Goal: Information Seeking & Learning: Understand process/instructions

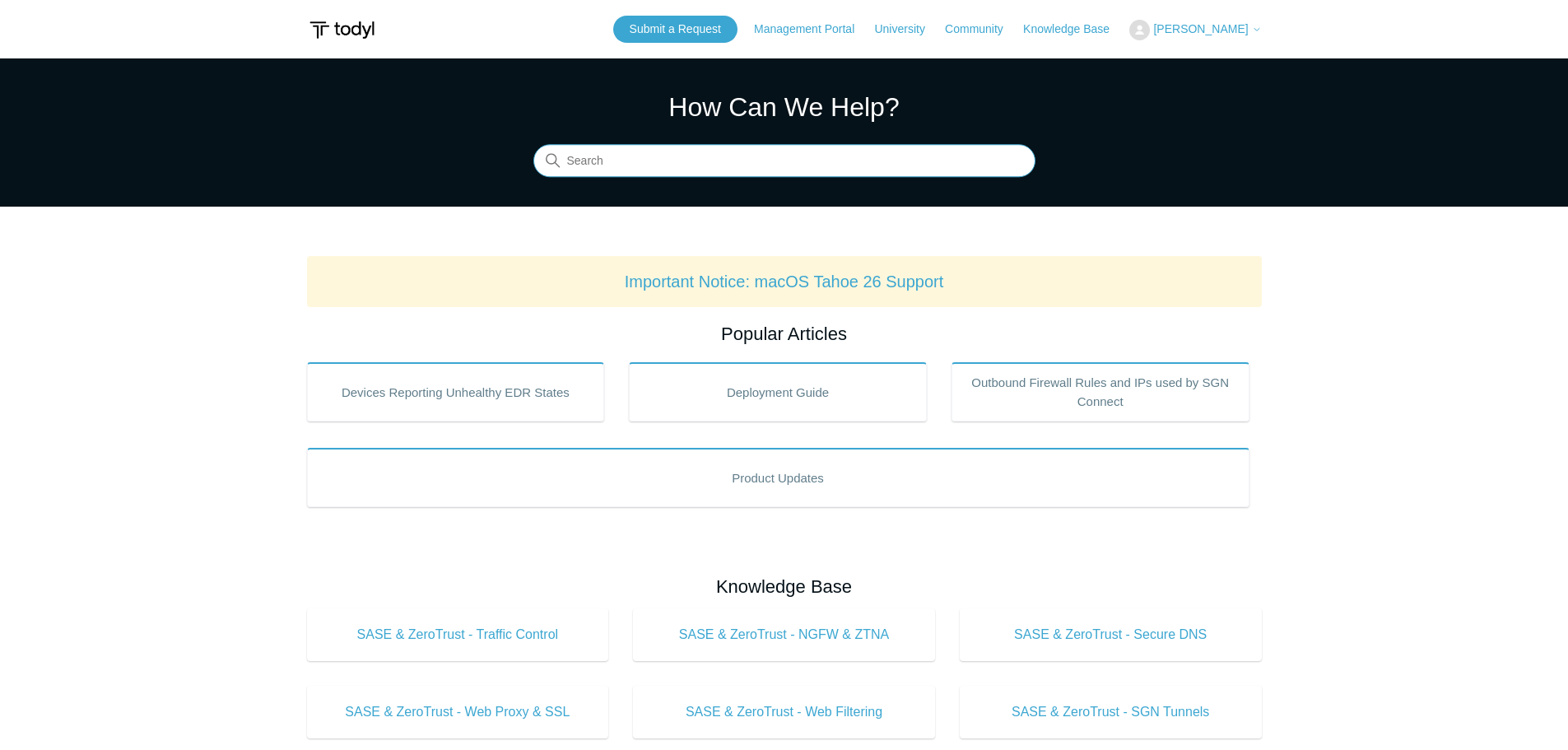
click at [686, 154] on input "Search" at bounding box center [784, 160] width 502 height 32
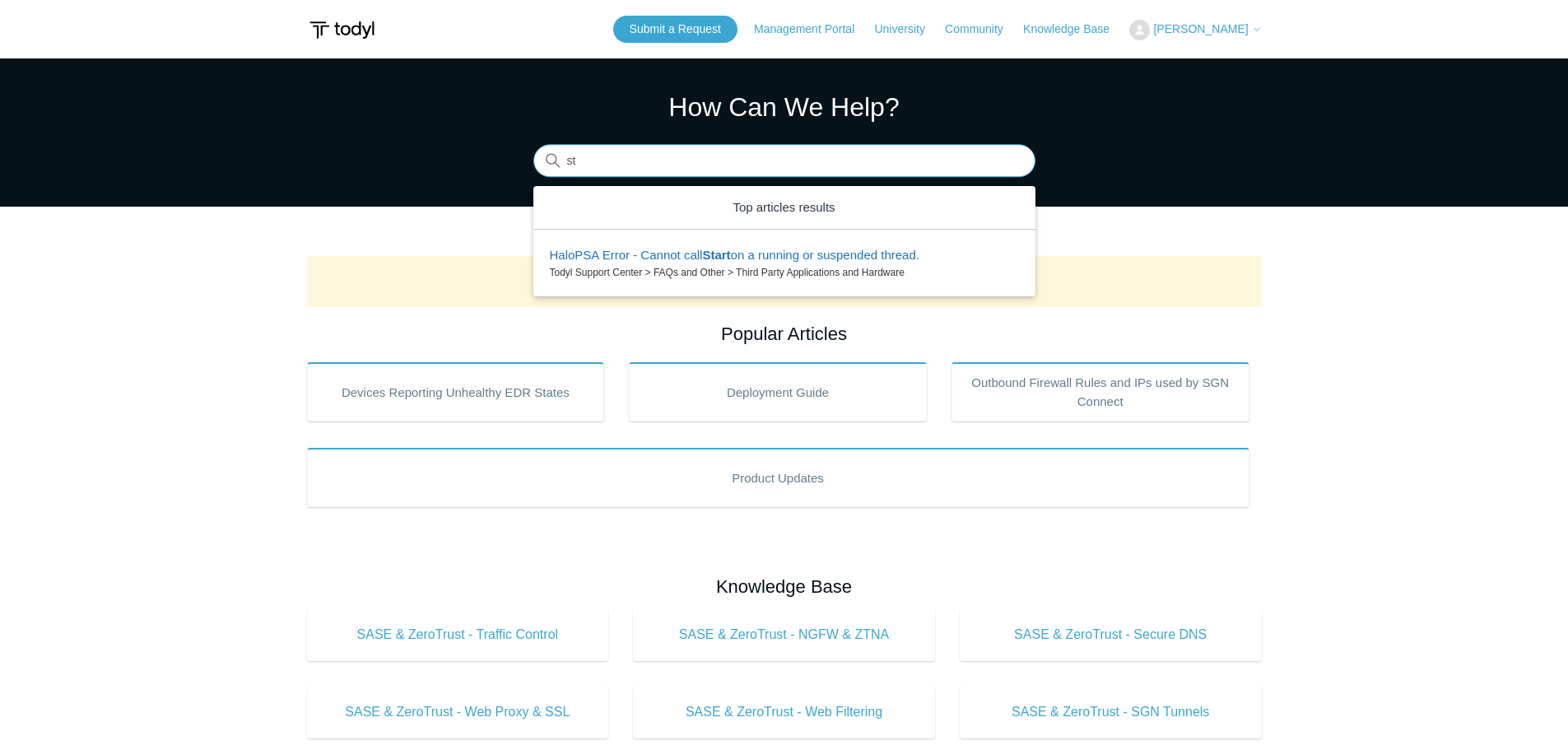
type input "s"
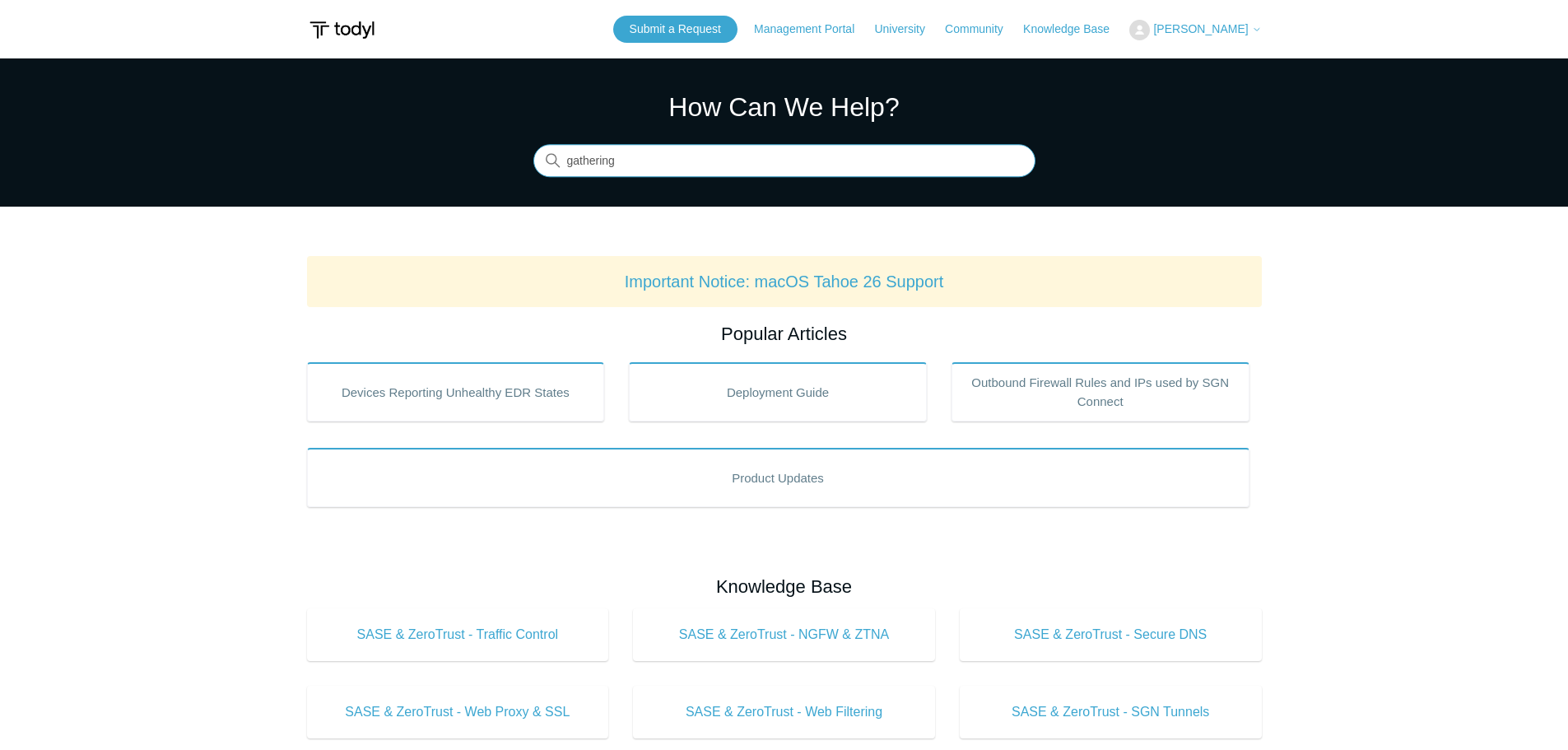
type input "gathering"
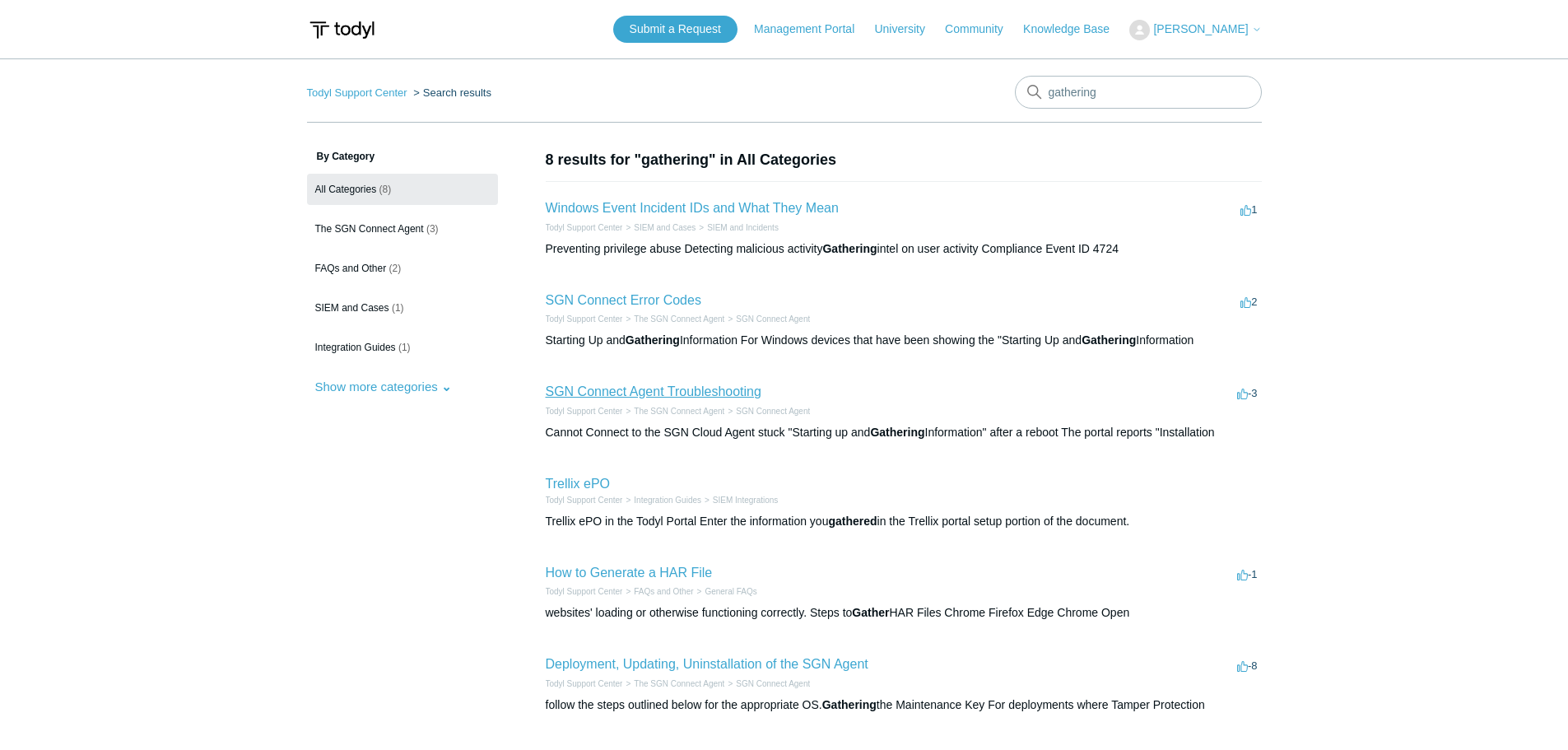
click at [668, 391] on link "SGN Connect Agent Troubleshooting" at bounding box center [653, 391] width 215 height 14
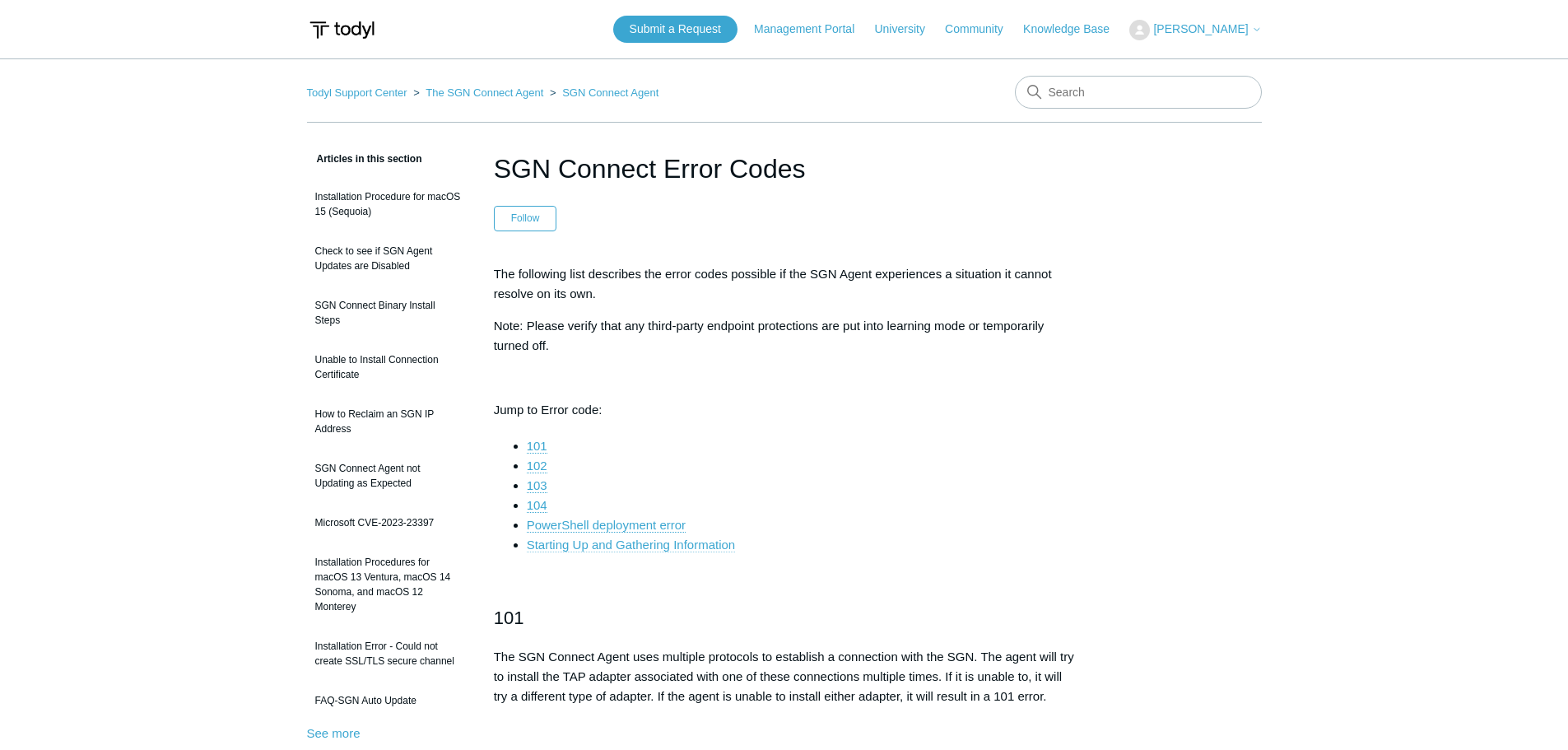
click at [653, 546] on link "Starting Up and Gathering Information" at bounding box center [631, 545] width 208 height 15
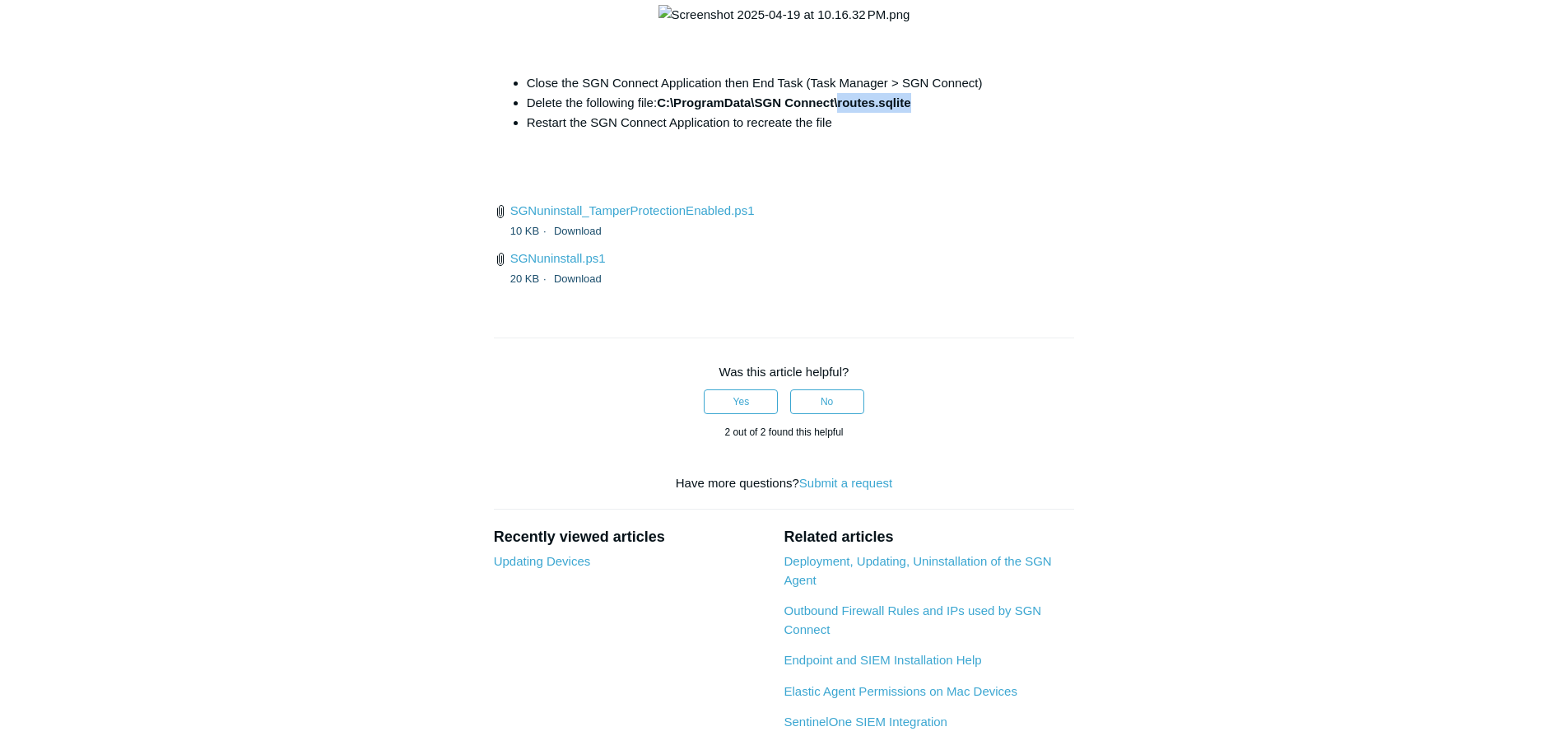
drag, startPoint x: 851, startPoint y: 360, endPoint x: 817, endPoint y: 360, distance: 34.0
click at [817, 113] on li "Delete the following file: C:\ProgramData\SGN Connect\routes.sqlite" at bounding box center [801, 103] width 549 height 20
click at [955, 113] on li "Delete the following file: C:\ProgramData\SGN Connect\routes.sqlite" at bounding box center [801, 103] width 549 height 20
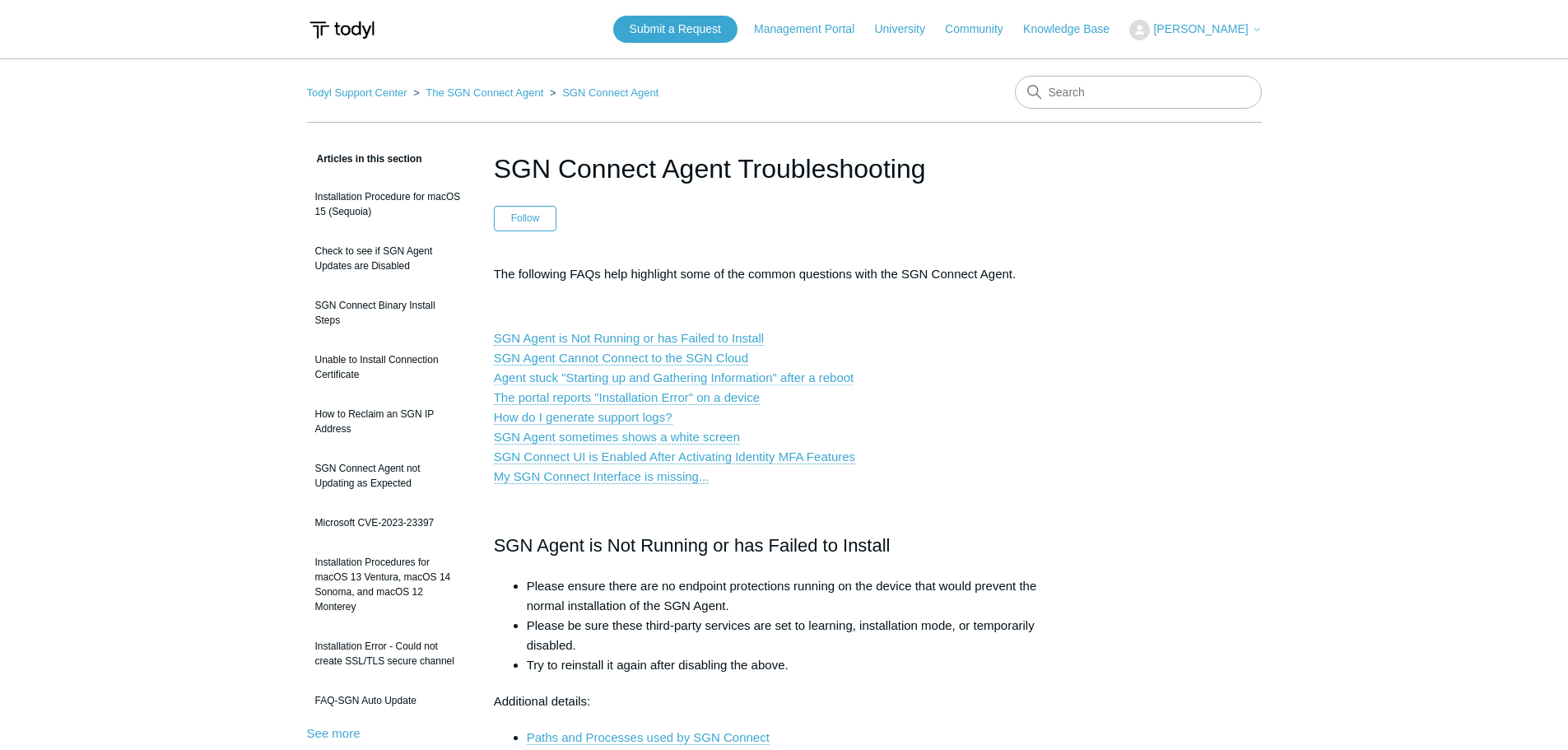
click at [633, 377] on link "Agent stuck "Starting up and Gathering Information" after a reboot" at bounding box center [673, 377] width 361 height 15
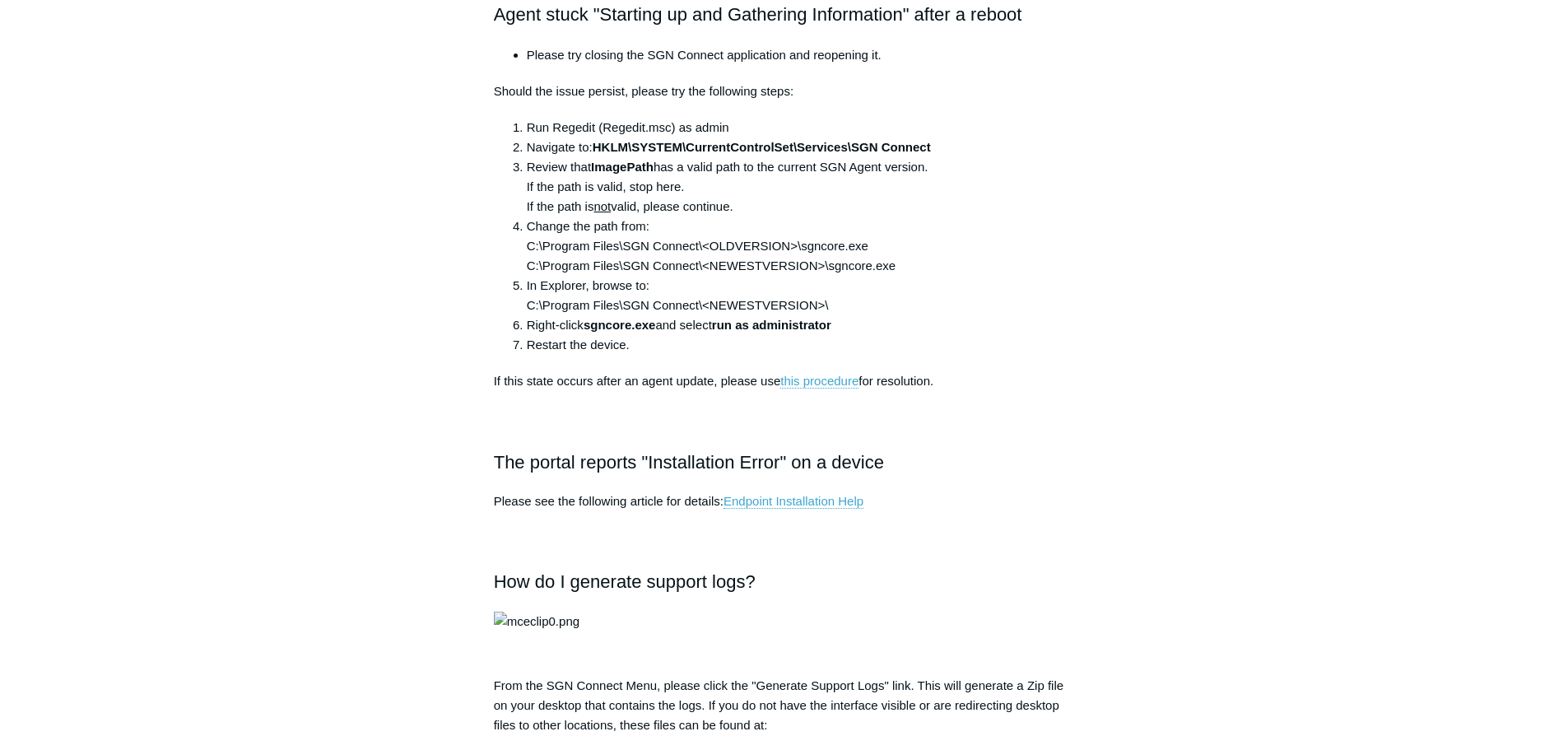
click at [620, 190] on li "Review that ImagePath has a valid path to the current SGN Agent version. If the…" at bounding box center [801, 187] width 549 height 59
drag, startPoint x: 580, startPoint y: 38, endPoint x: 707, endPoint y: 61, distance: 129.1
click at [707, 61] on div "The following FAQs help highlight some of the common questions with the SGN Con…" at bounding box center [784, 369] width 581 height 2265
click at [711, 61] on li "Please try closing the SGN Connect application and reopening it." at bounding box center [801, 55] width 549 height 20
click at [583, 66] on div "The following FAQs help highlight some of the common questions with the SGN Con…" at bounding box center [784, 369] width 581 height 2265
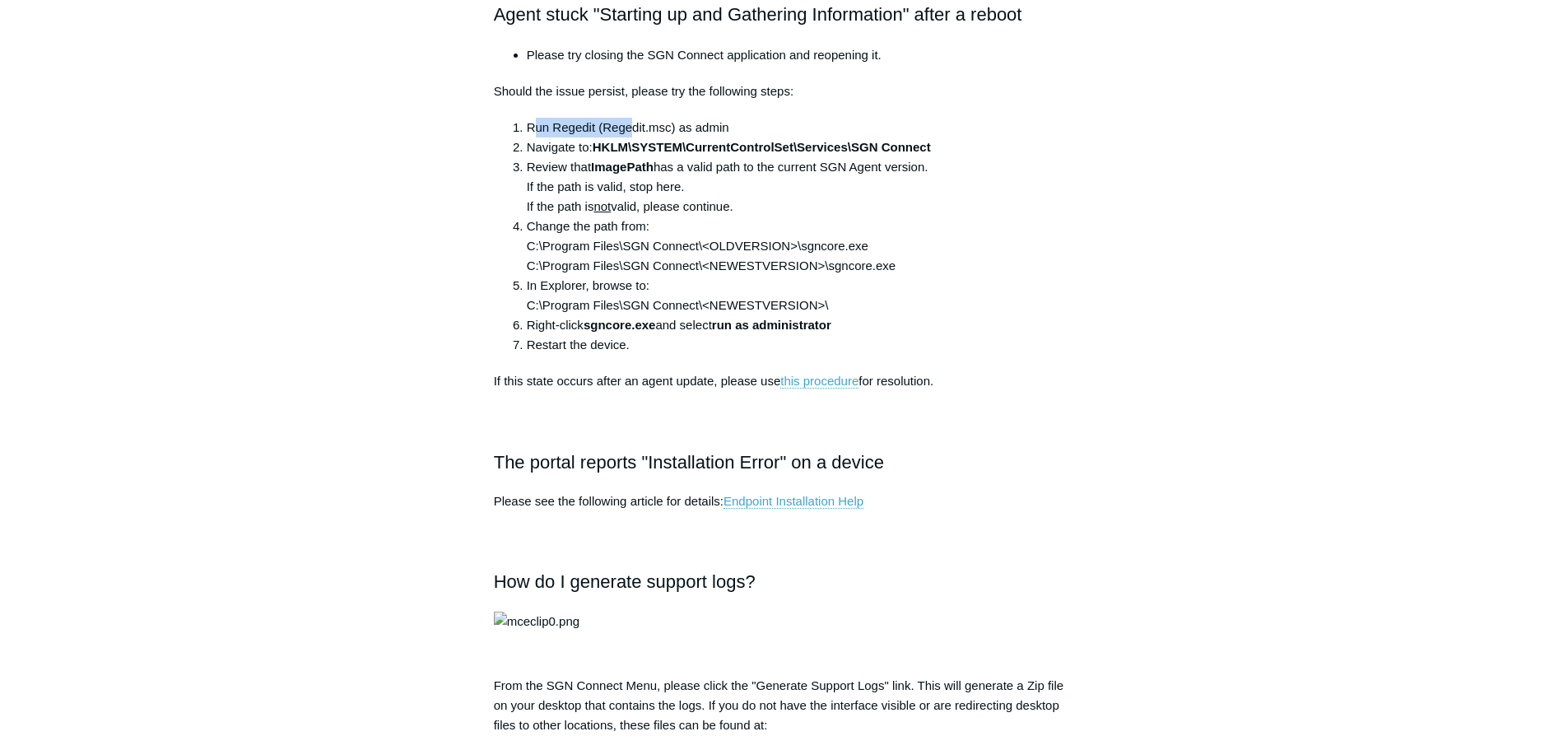
drag, startPoint x: 533, startPoint y: 102, endPoint x: 635, endPoint y: 102, distance: 102.0
click at [635, 102] on div "The following FAQs help highlight some of the common questions with the SGN Con…" at bounding box center [784, 369] width 581 height 2265
click at [605, 85] on p "Should the issue persist, please try the following steps:" at bounding box center [784, 91] width 581 height 20
drag, startPoint x: 576, startPoint y: 162, endPoint x: 764, endPoint y: 155, distance: 188.1
click at [764, 155] on ol "Run Regedit (Regedit.msc) as admin Navigate to: HKLM\SYSTEM\CurrentControlSet\S…" at bounding box center [792, 236] width 564 height 237
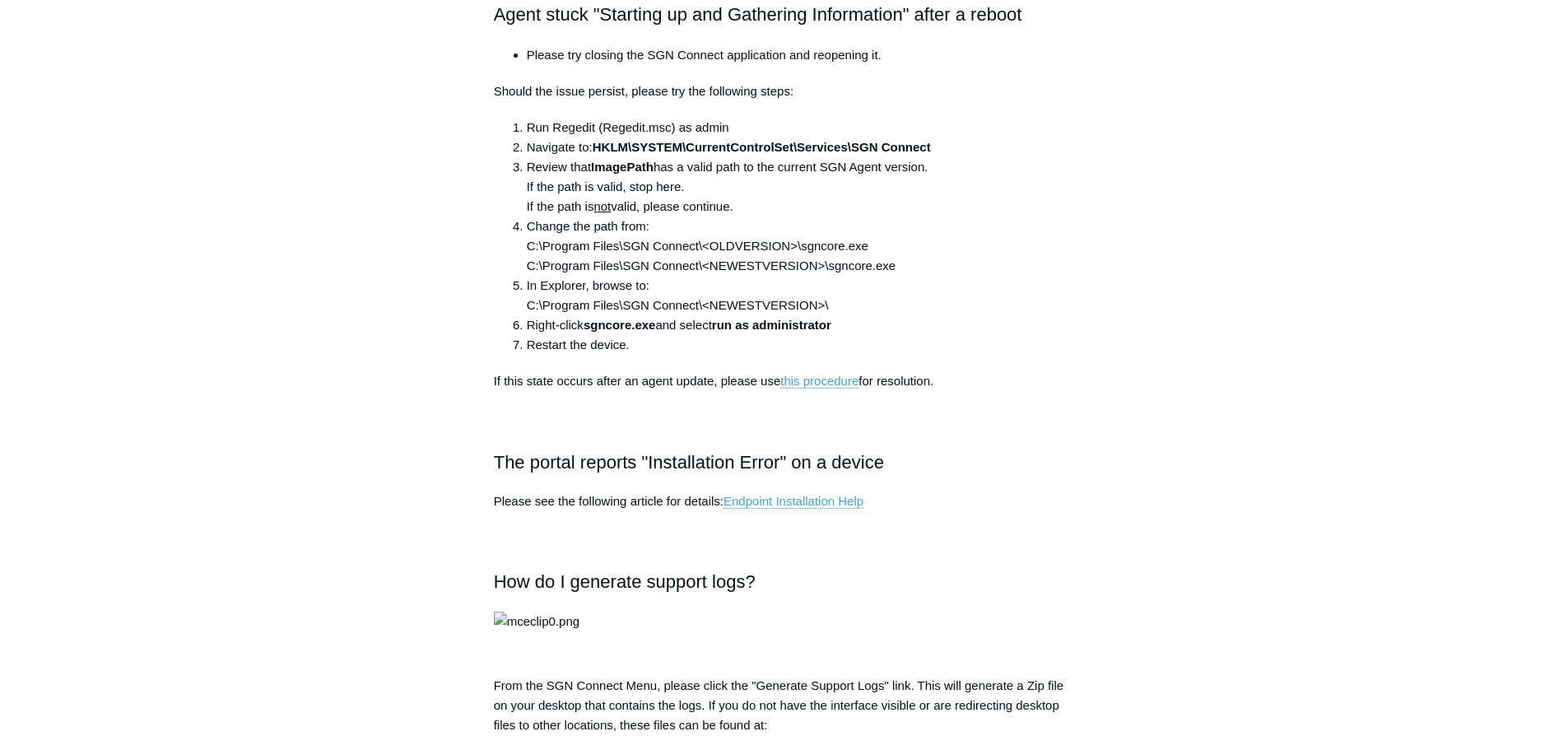
click at [752, 159] on li "Review that ImagePath has a valid path to the current SGN Agent version. If the…" at bounding box center [801, 187] width 549 height 59
click at [708, 161] on li "Review that ImagePath has a valid path to the current SGN Agent version. If the…" at bounding box center [801, 187] width 549 height 59
click at [701, 180] on li "Review that ImagePath has a valid path to the current SGN Agent version. If the…" at bounding box center [801, 187] width 549 height 59
drag, startPoint x: 685, startPoint y: 181, endPoint x: 587, endPoint y: 181, distance: 98.0
click at [590, 181] on li "Review that ImagePath has a valid path to the current SGN Agent version. If the…" at bounding box center [801, 187] width 549 height 59
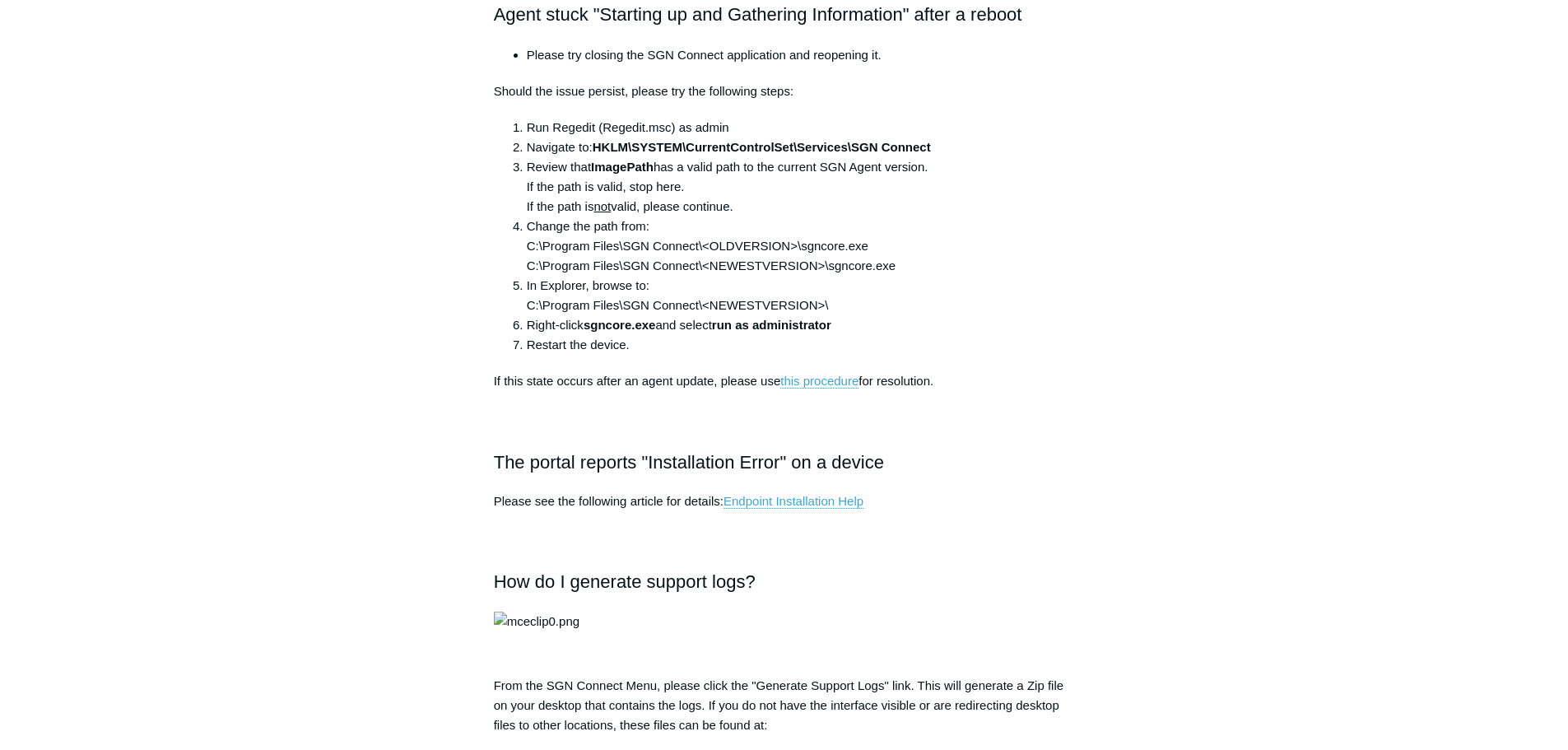
click at [711, 174] on li "Review that ImagePath has a valid path to the current SGN Agent version. If the…" at bounding box center [801, 187] width 549 height 59
drag, startPoint x: 720, startPoint y: 382, endPoint x: 757, endPoint y: 382, distance: 37.0
click at [744, 382] on p "If this state occurs after an agent update, please use this procedure for resol…" at bounding box center [784, 381] width 581 height 20
click at [817, 380] on link "this procedure" at bounding box center [820, 380] width 79 height 15
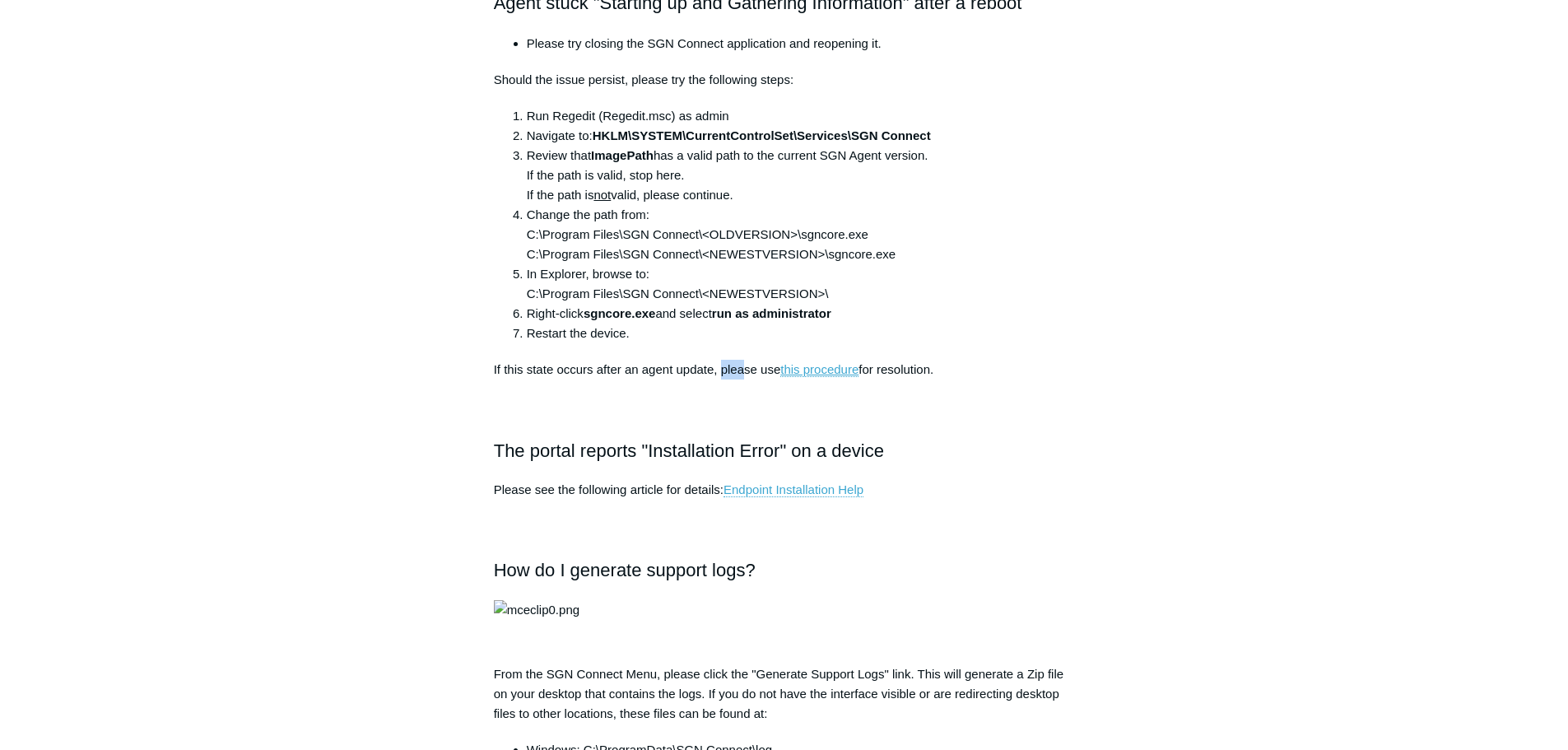
scroll to position [863, 0]
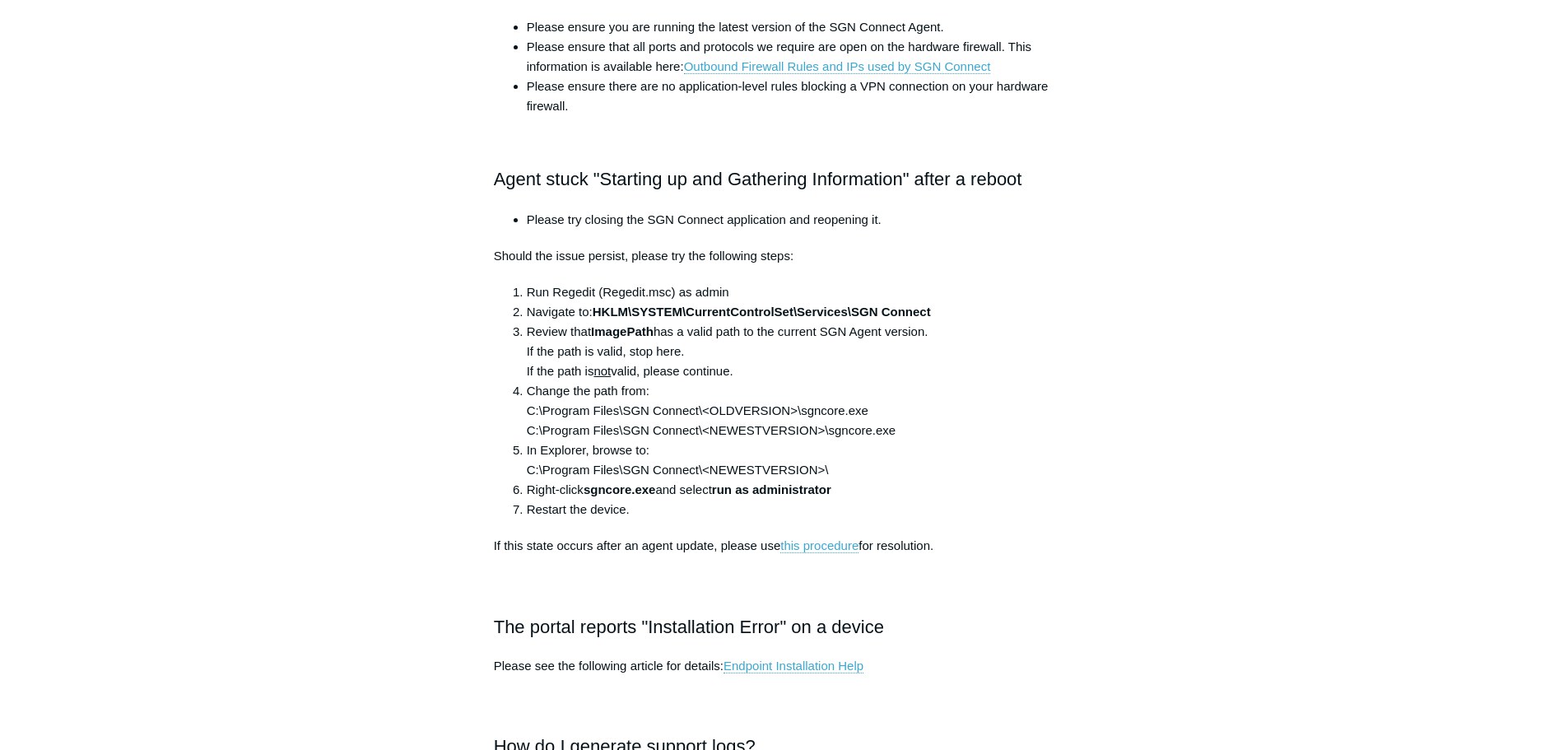
click at [1241, 58] on div "Articles in this section Installation Procedure for macOS 15 (Sequoia) Check to…" at bounding box center [784, 765] width 955 height 2959
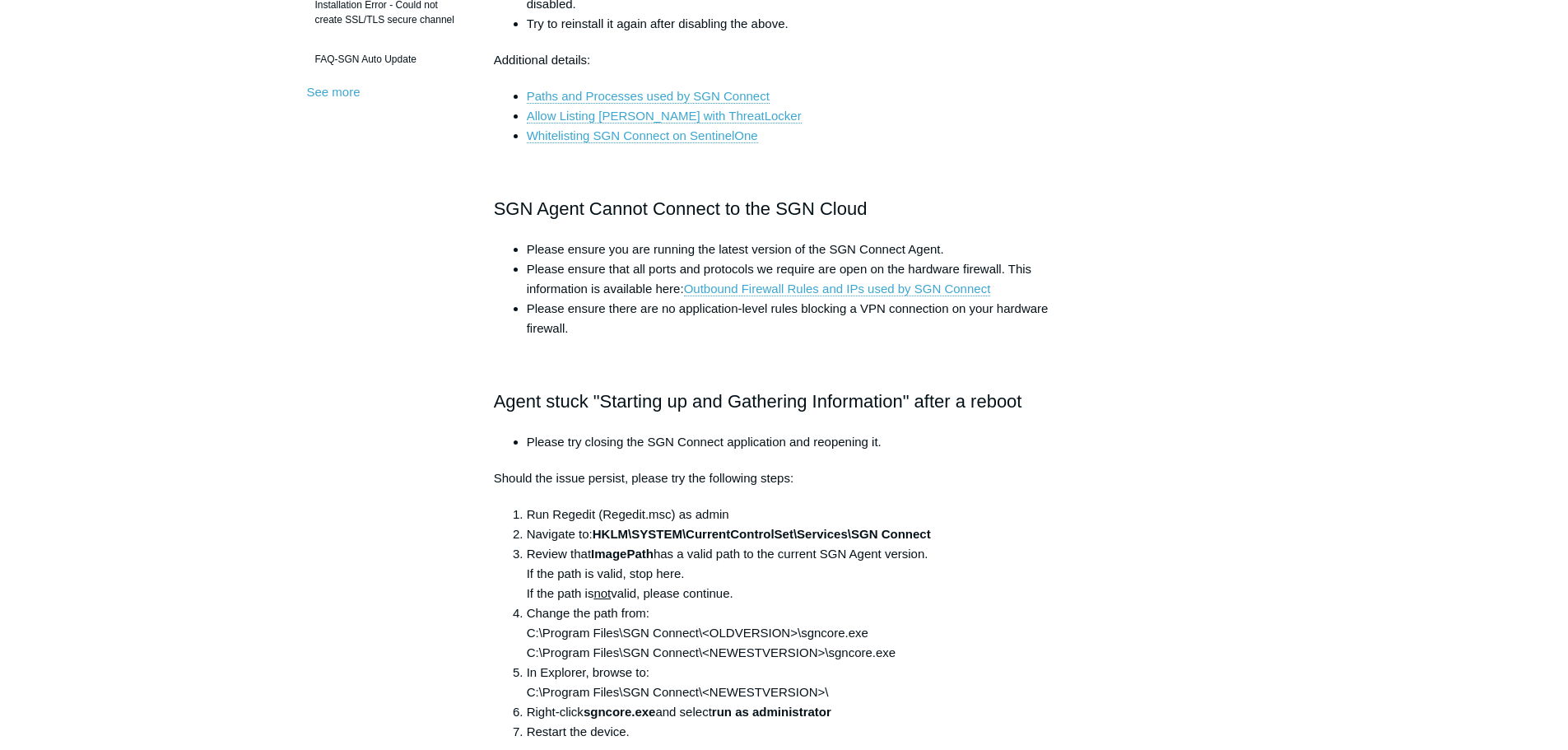
scroll to position [616, 0]
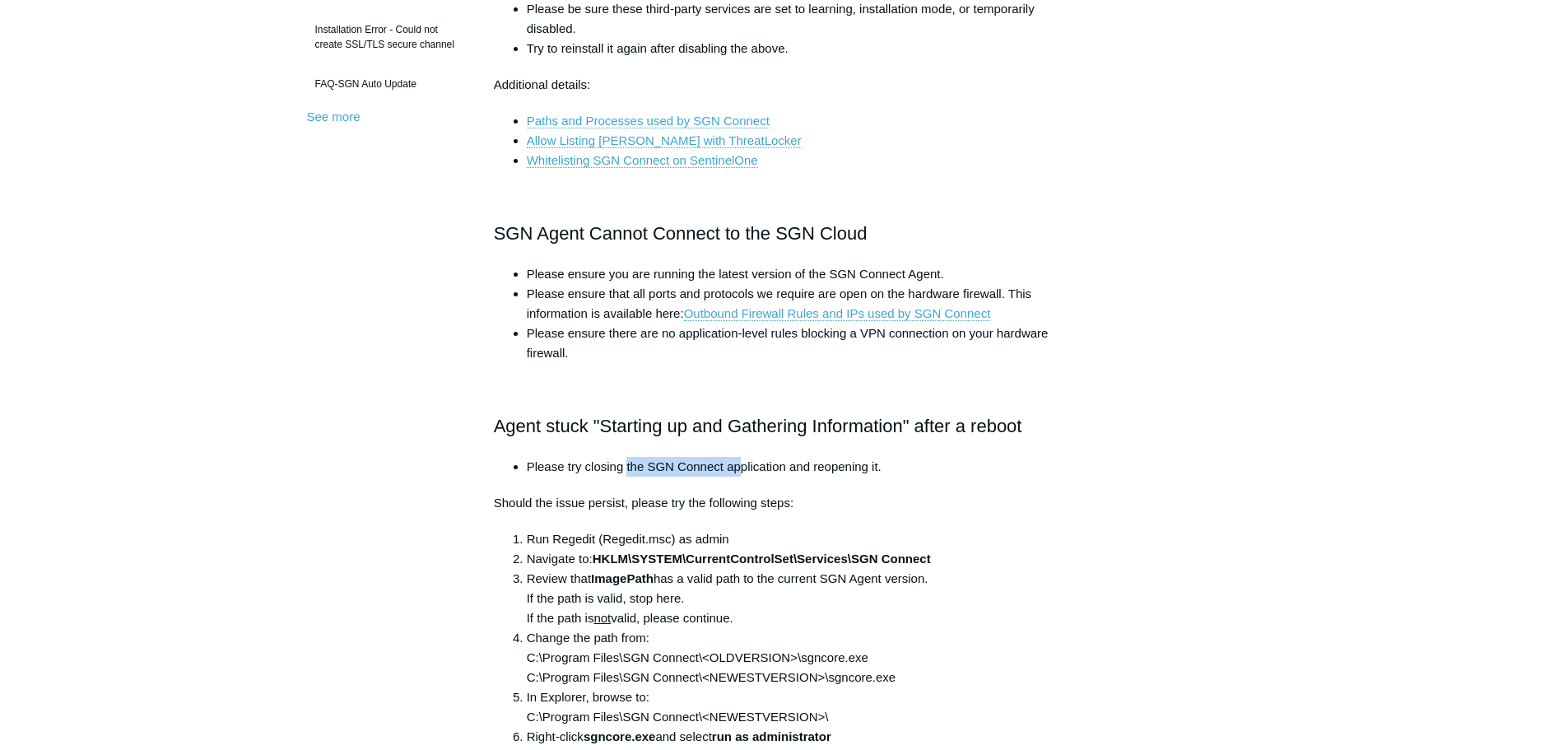
drag, startPoint x: 625, startPoint y: 455, endPoint x: 743, endPoint y: 459, distance: 118.1
drag, startPoint x: 591, startPoint y: 507, endPoint x: 659, endPoint y: 498, distance: 68.6
click at [659, 498] on p "Should the issue persist, please try the following steps:" at bounding box center [784, 503] width 581 height 20
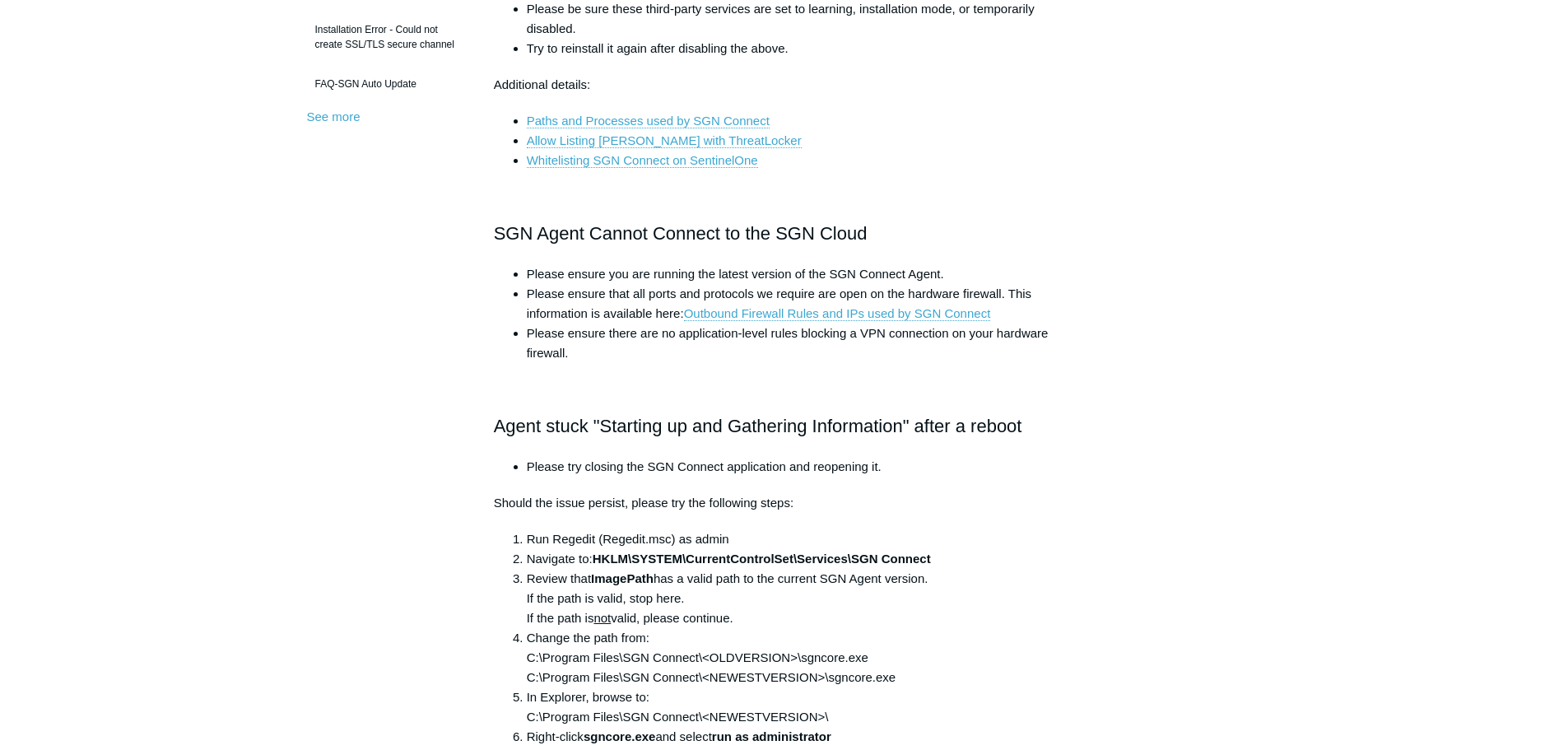
click at [702, 553] on strong "HKLM\SYSTEM\CurrentControlSet\Services\SGN Connect" at bounding box center [762, 558] width 338 height 14
drag, startPoint x: 552, startPoint y: 601, endPoint x: 672, endPoint y: 571, distance: 123.7
click at [660, 578] on li "Review that ImagePath has a valid path to the current SGN Agent version. If the…" at bounding box center [801, 599] width 549 height 59
click at [691, 564] on strong "HKLM\SYSTEM\CurrentControlSet\Services\SGN Connect" at bounding box center [762, 558] width 338 height 14
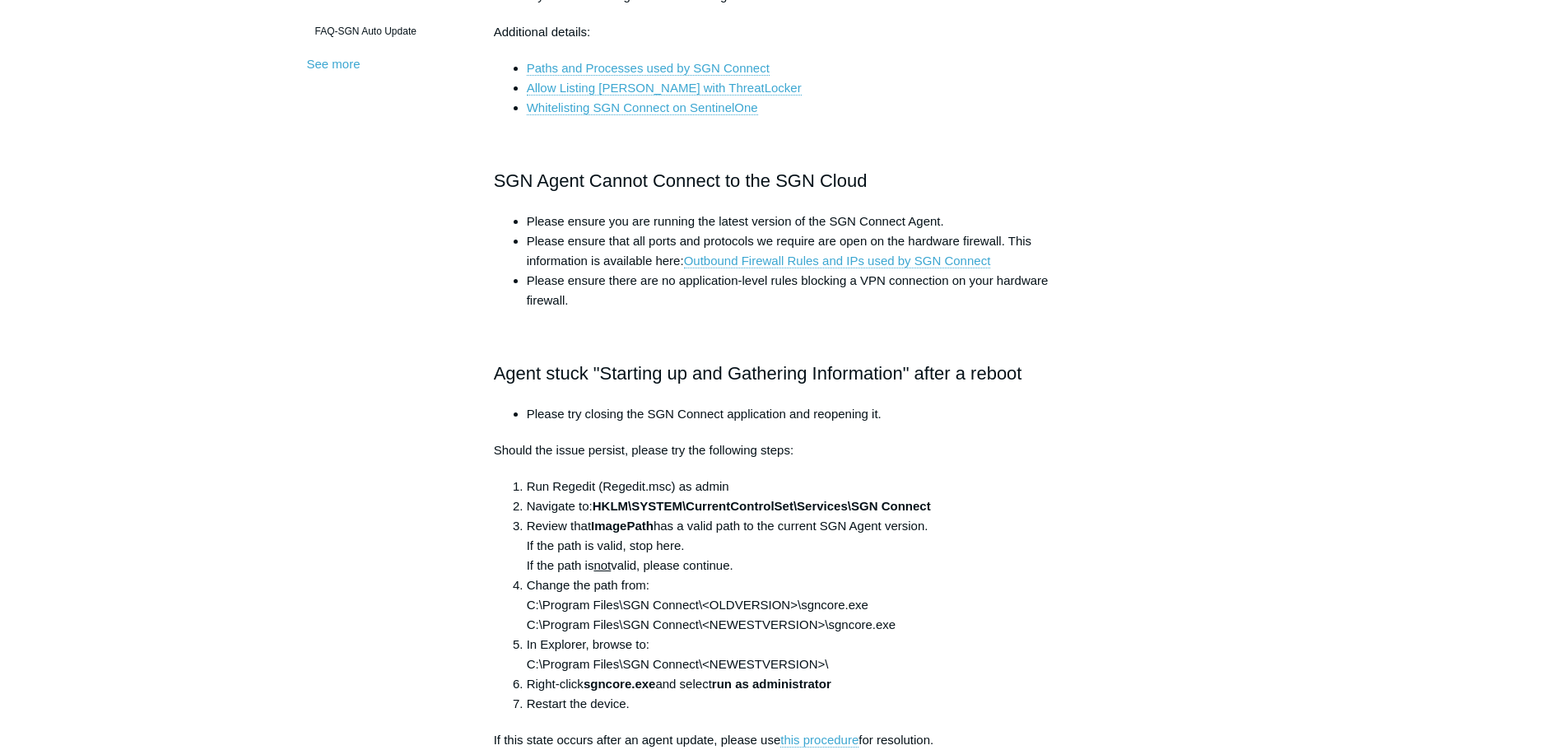
scroll to position [699, 0]
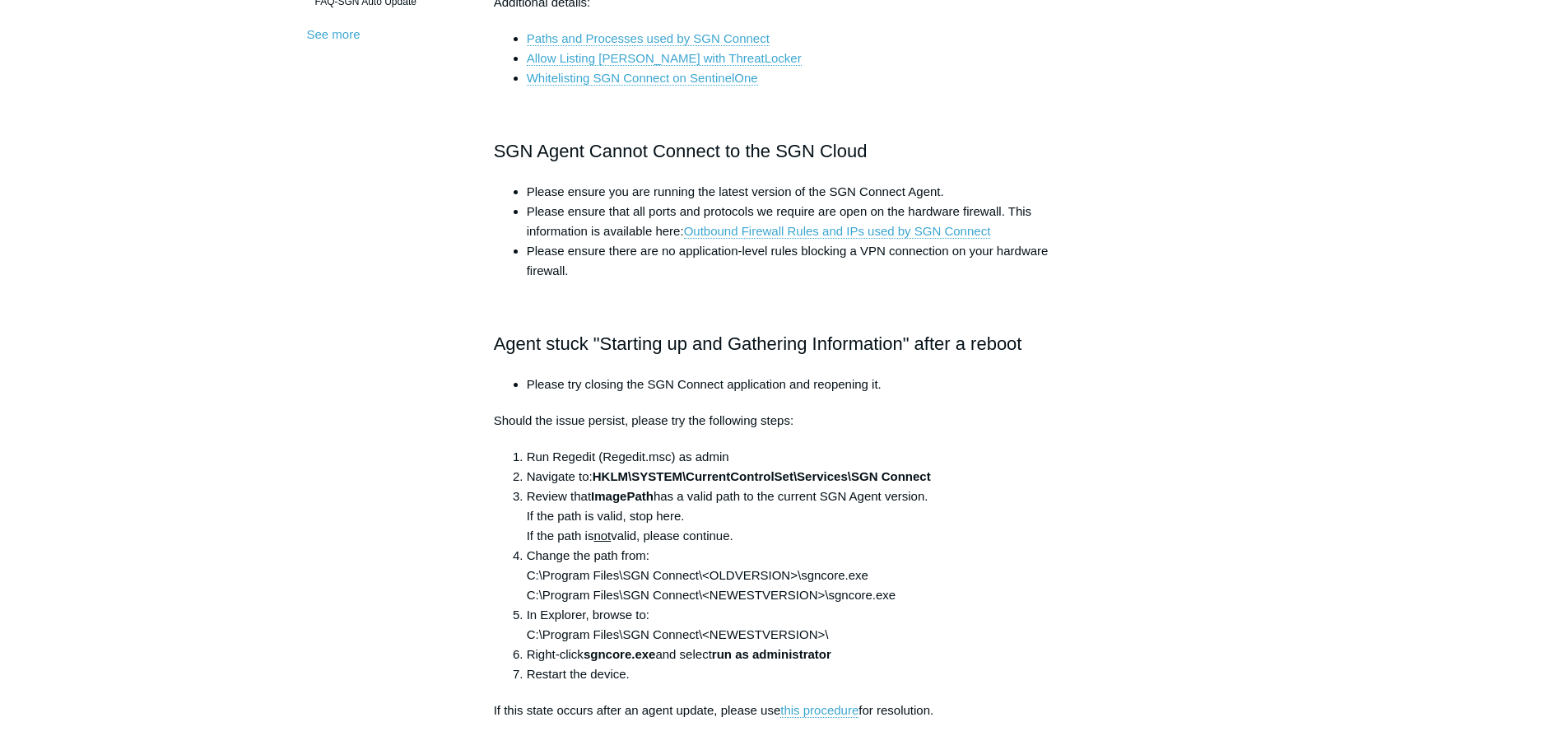
click at [625, 559] on li "Change the path from: C:\Program Files\SGN Connect\<OLDVERSION>\sgncore.exe C:\…" at bounding box center [801, 575] width 549 height 59
drag, startPoint x: 675, startPoint y: 566, endPoint x: 715, endPoint y: 566, distance: 40.0
click at [715, 566] on li "Change the path from: C:\Program Files\SGN Connect\<OLDVERSION>\sgncore.exe C:\…" at bounding box center [801, 575] width 549 height 59
click at [708, 567] on li "Change the path from: C:\Program Files\SGN Connect\<OLDVERSION>\sgncore.exe C:\…" at bounding box center [801, 575] width 549 height 59
click at [658, 558] on li "Change the path from: C:\Program Files\SGN Connect\<OLDVERSION>\sgncore.exe C:\…" at bounding box center [801, 575] width 549 height 59
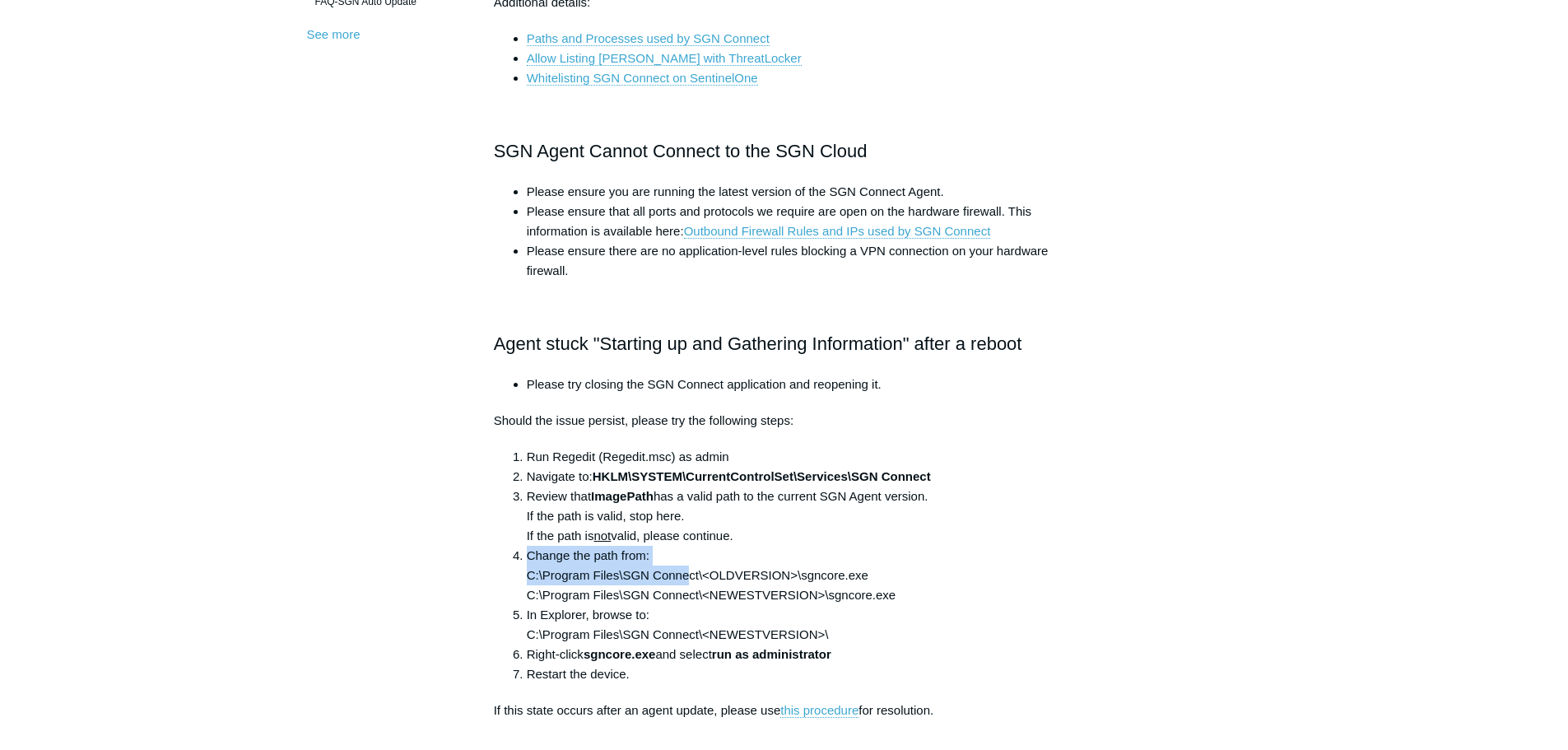
drag, startPoint x: 687, startPoint y: 570, endPoint x: 747, endPoint y: 564, distance: 60.3
click at [747, 564] on li "Change the path from: C:\Program Files\SGN Connect\<OLDVERSION>\sgncore.exe C:\…" at bounding box center [801, 575] width 549 height 59
click at [767, 564] on li "Change the path from: C:\Program Files\SGN Connect\<OLDVERSION>\sgncore.exe C:\…" at bounding box center [801, 575] width 549 height 59
click at [696, 585] on li "Change the path from: C:\Program Files\SGN Connect\<OLDVERSION>\sgncore.exe C:\…" at bounding box center [801, 575] width 549 height 59
click at [666, 613] on li "In Explorer, browse to: C:\Program Files\SGN Connect\<NEWESTVERSION>\" at bounding box center [801, 624] width 549 height 39
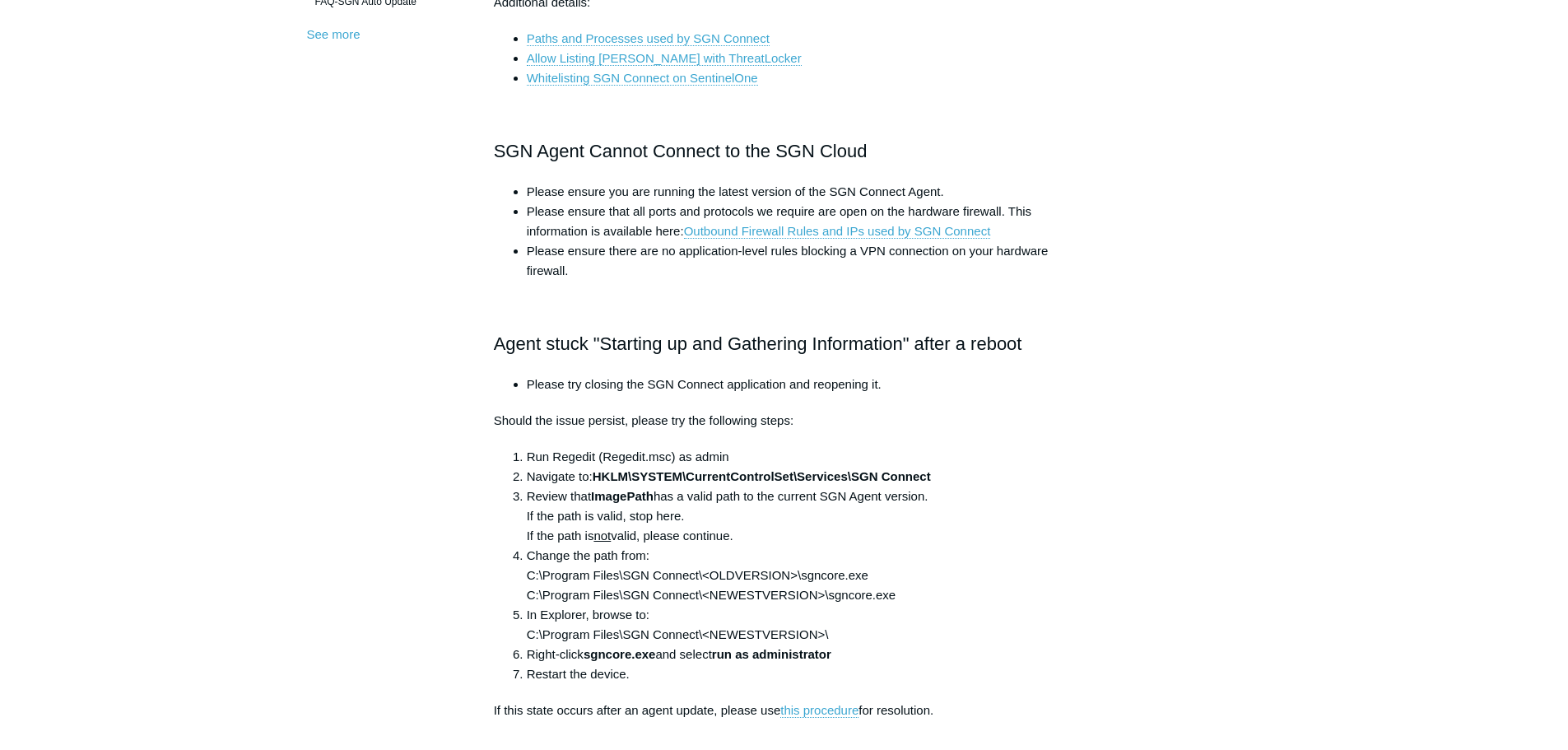
click at [850, 598] on li "Change the path from: C:\Program Files\SGN Connect\<OLDVERSION>\sgncore.exe C:\…" at bounding box center [801, 575] width 549 height 59
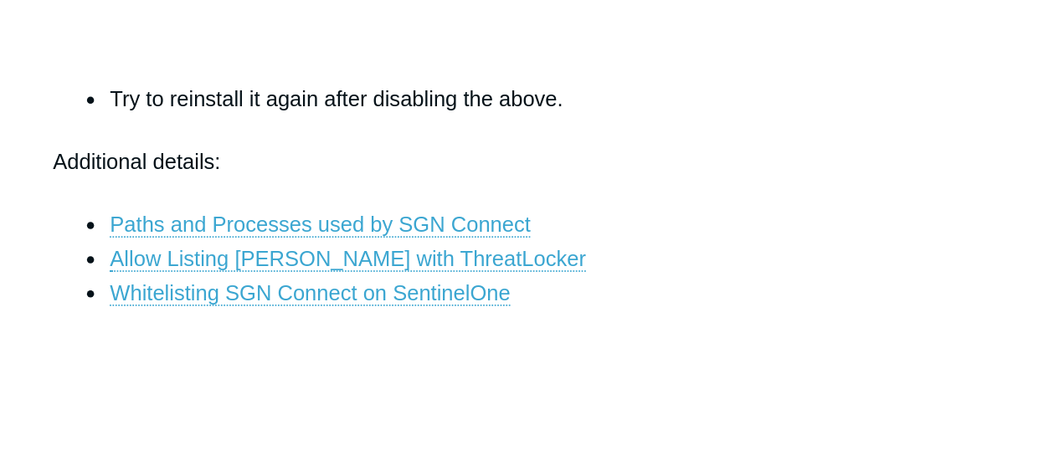
scroll to position [795, 0]
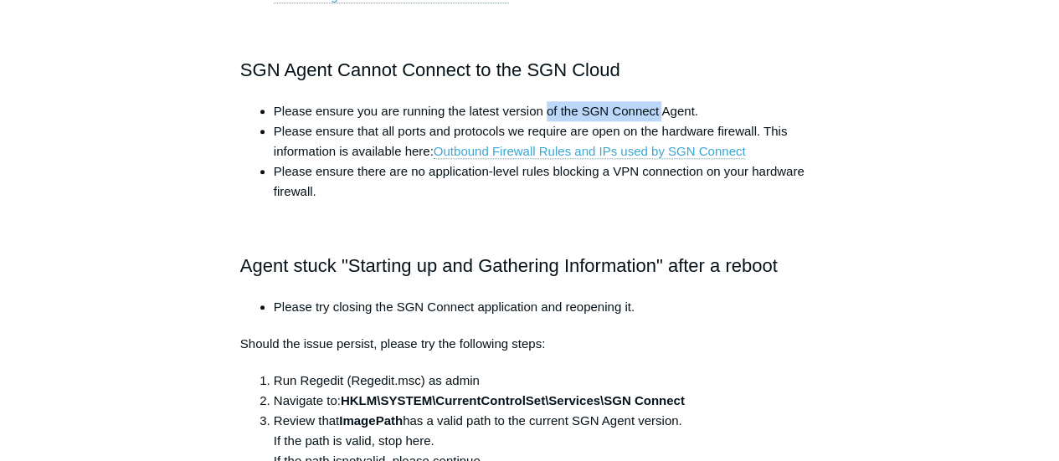
drag, startPoint x: 657, startPoint y: 100, endPoint x: 538, endPoint y: 101, distance: 119.7
click at [538, 101] on li "Please ensure you are running the latest version of the SGN Connect Agent." at bounding box center [546, 111] width 545 height 20
drag, startPoint x: 289, startPoint y: 101, endPoint x: 346, endPoint y: 112, distance: 58.0
click at [346, 112] on li "Please ensure you are running the latest version of the SGN Connect Agent." at bounding box center [546, 111] width 545 height 20
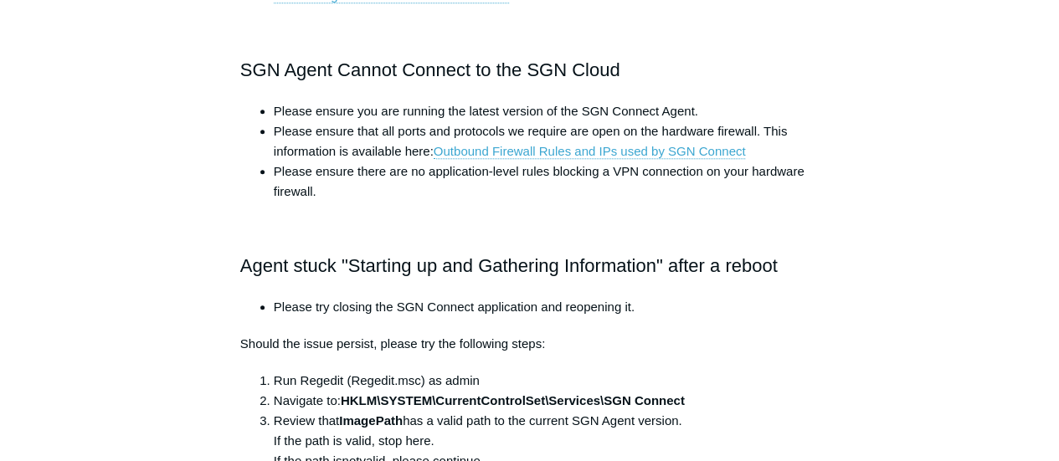
click at [340, 112] on li "Please ensure you are running the latest version of the SGN Connect Agent." at bounding box center [546, 111] width 545 height 20
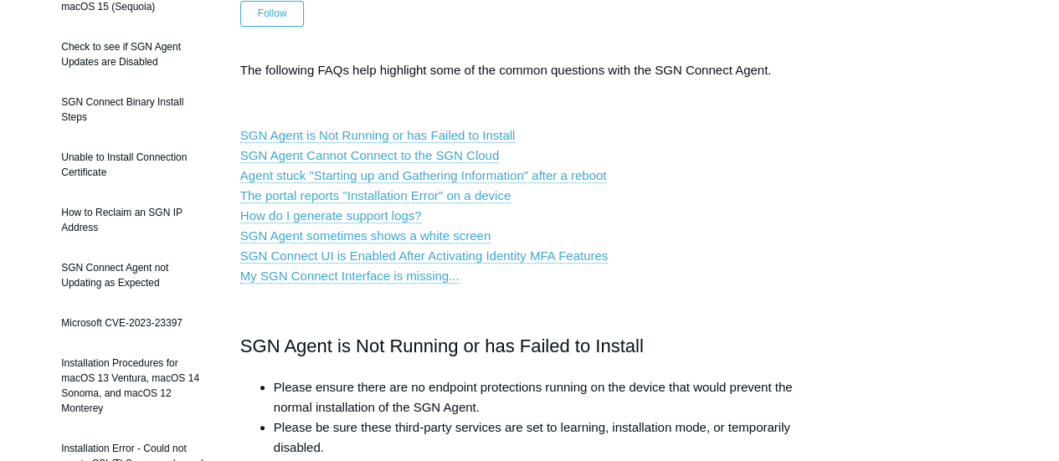
scroll to position [0, 0]
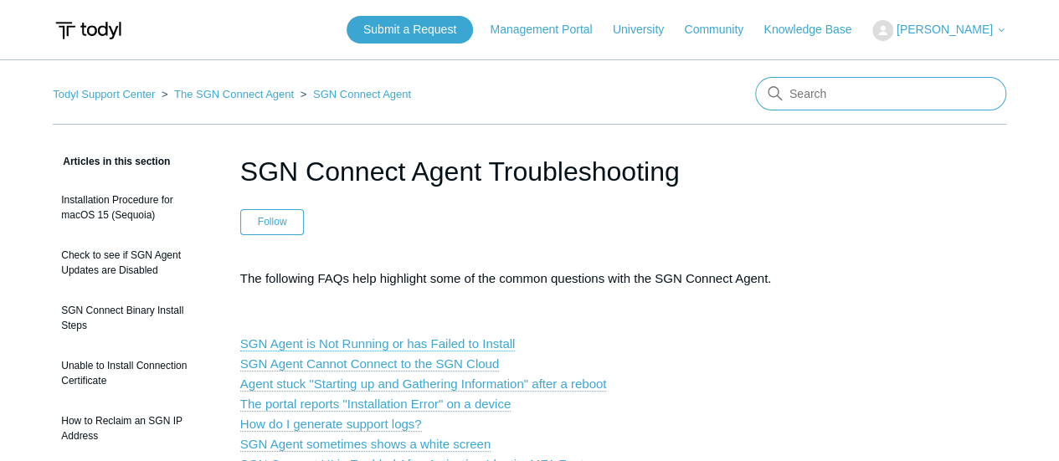
click at [863, 81] on input "Search" at bounding box center [880, 93] width 251 height 33
type input "issue with maintenance"
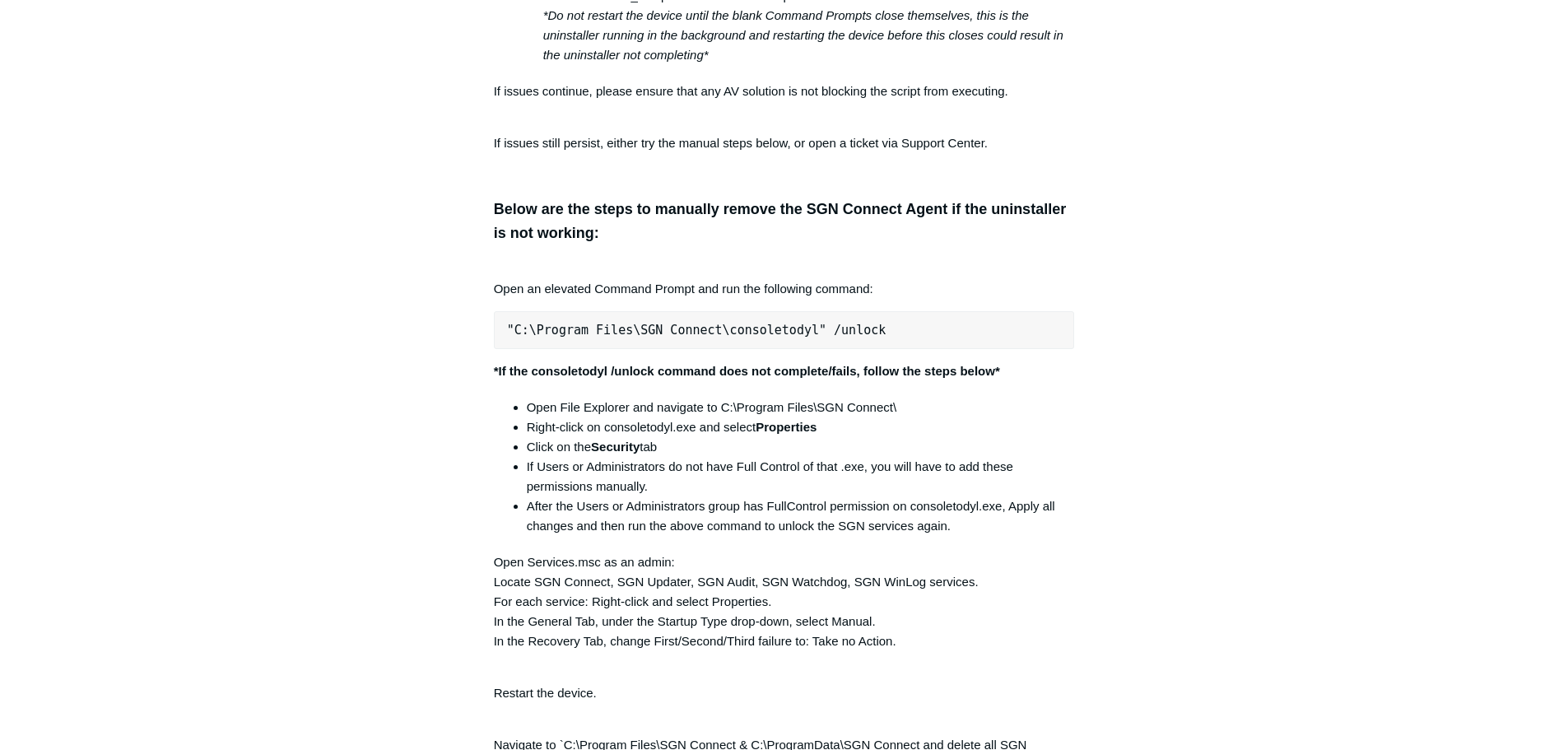
scroll to position [3228, 0]
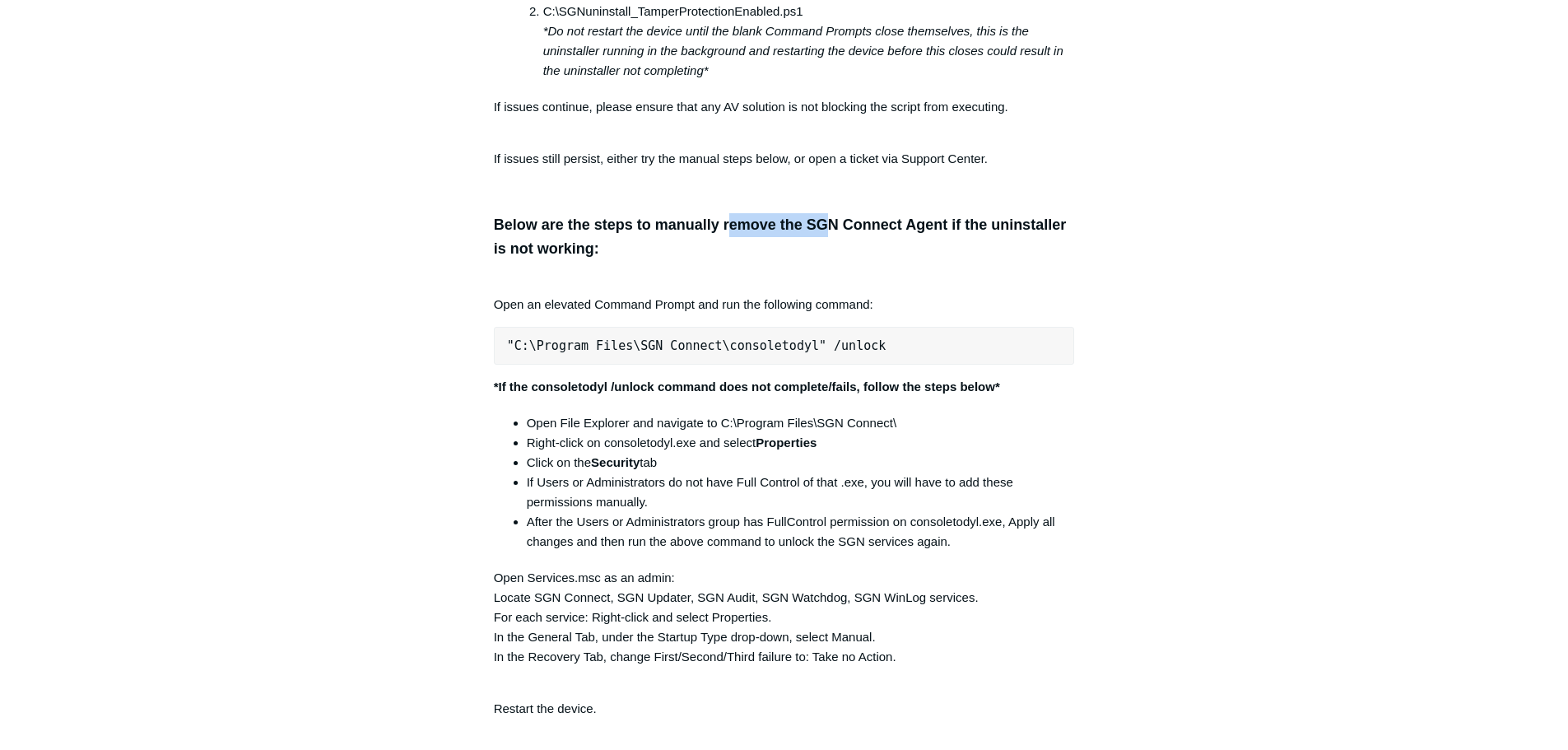
drag, startPoint x: 729, startPoint y: 244, endPoint x: 845, endPoint y: 237, distance: 116.2
click at [833, 238] on h3 "Below are the steps to manually remove the SGN Connect Agent if the uninstaller…" at bounding box center [784, 237] width 581 height 48
click at [853, 237] on h3 "Below are the steps to manually remove the SGN Connect Agent if the uninstaller…" at bounding box center [784, 237] width 581 height 48
drag, startPoint x: 821, startPoint y: 235, endPoint x: 890, endPoint y: 235, distance: 69.0
click at [887, 235] on h3 "Below are the steps to manually remove the SGN Connect Agent if the uninstaller…" at bounding box center [784, 237] width 581 height 48
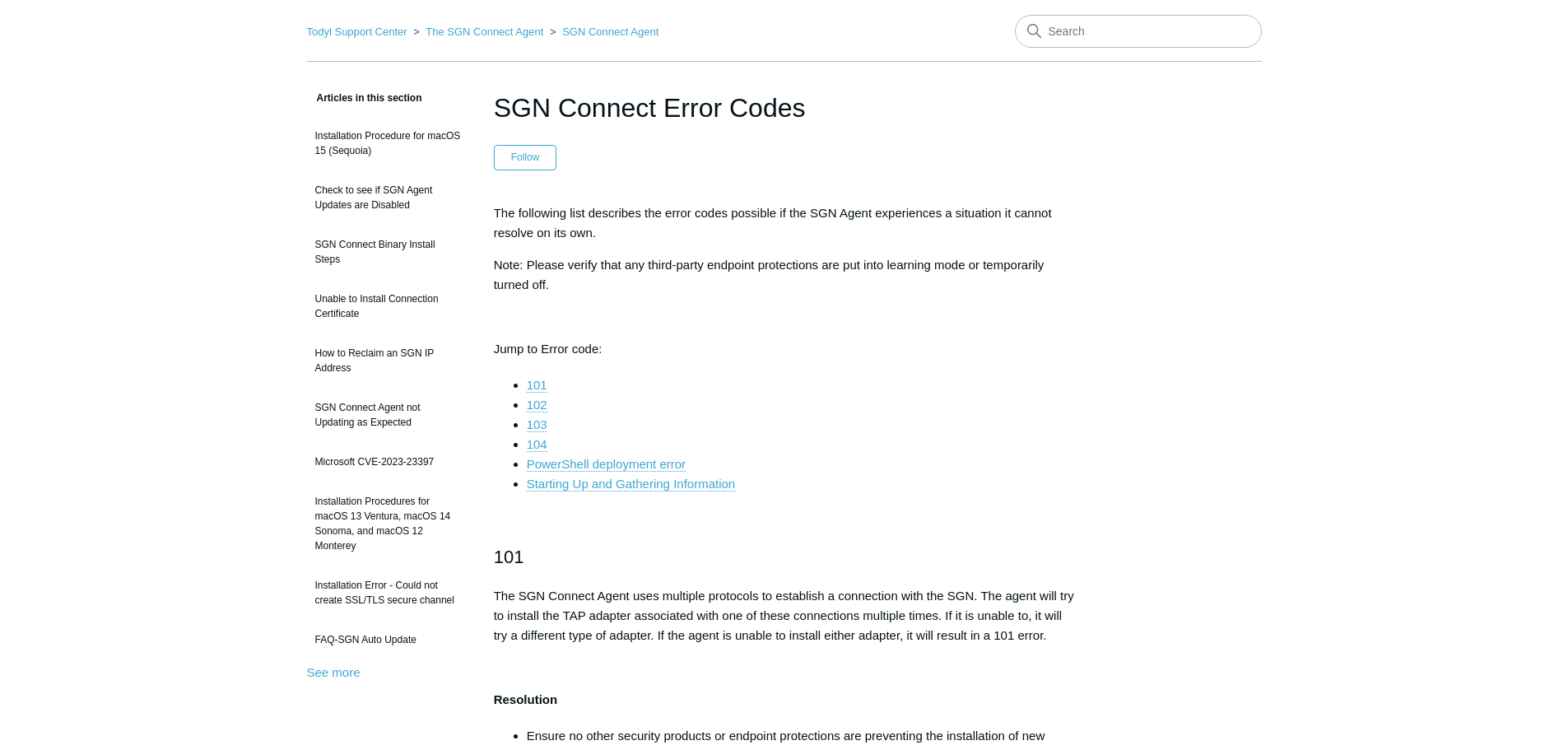
scroll to position [79, 0]
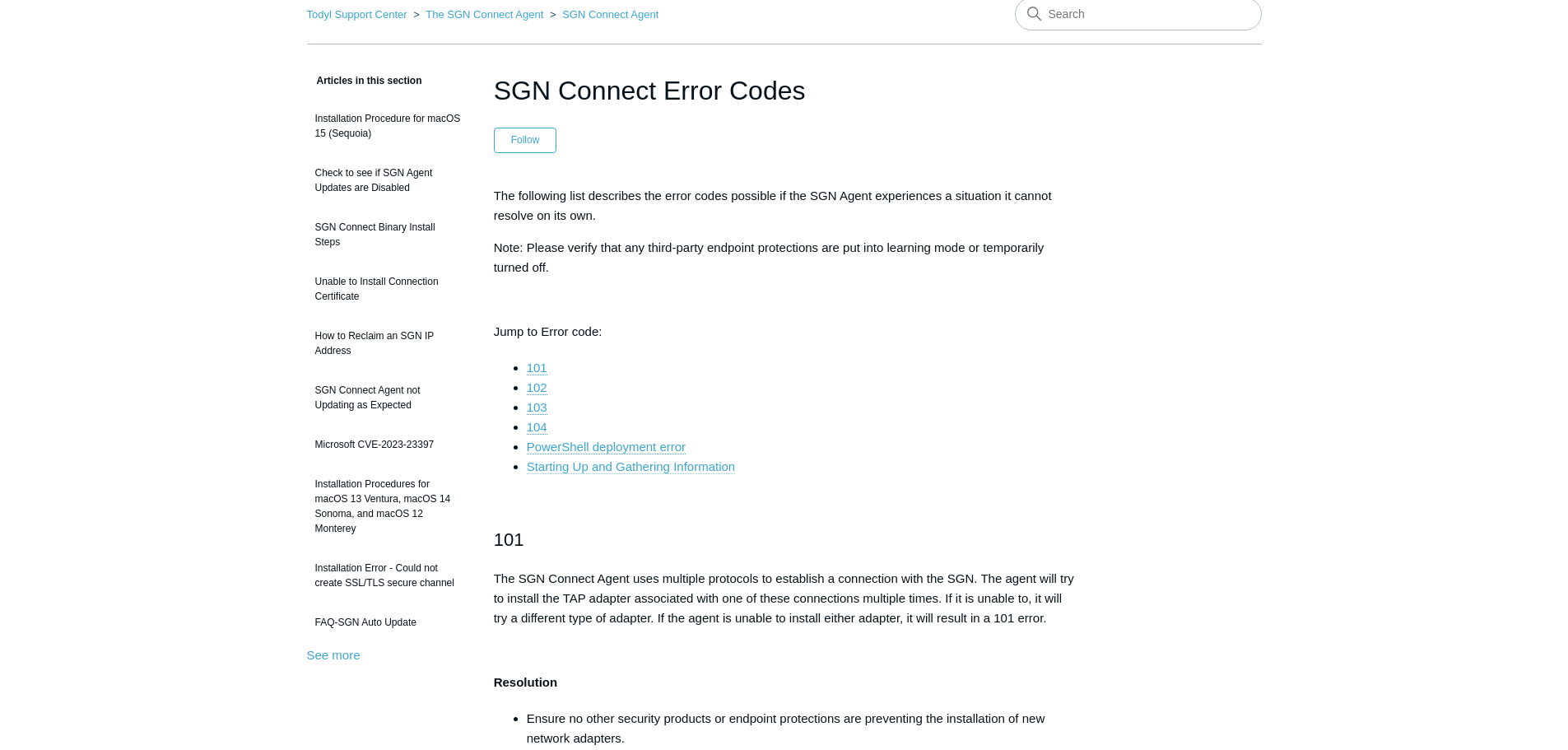
click at [651, 463] on link "Starting Up and Gathering Information" at bounding box center [631, 466] width 208 height 15
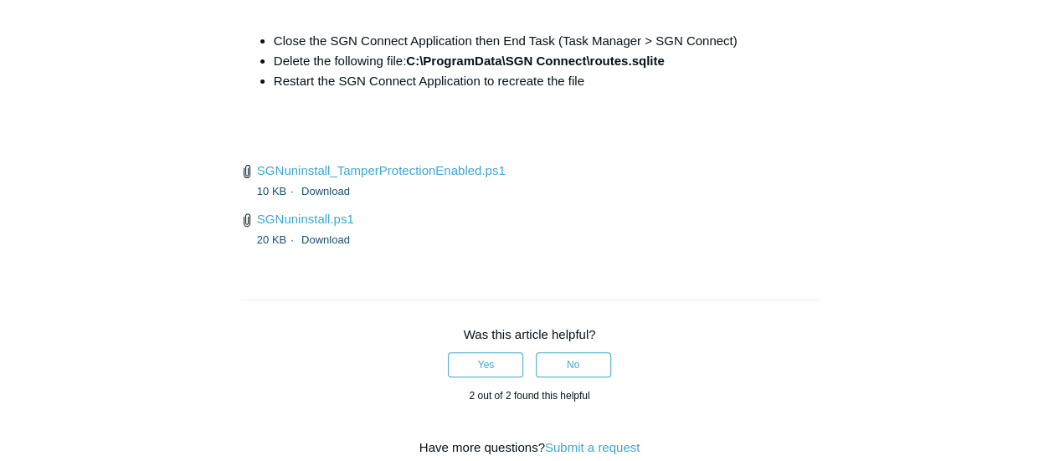
scroll to position [6718, 0]
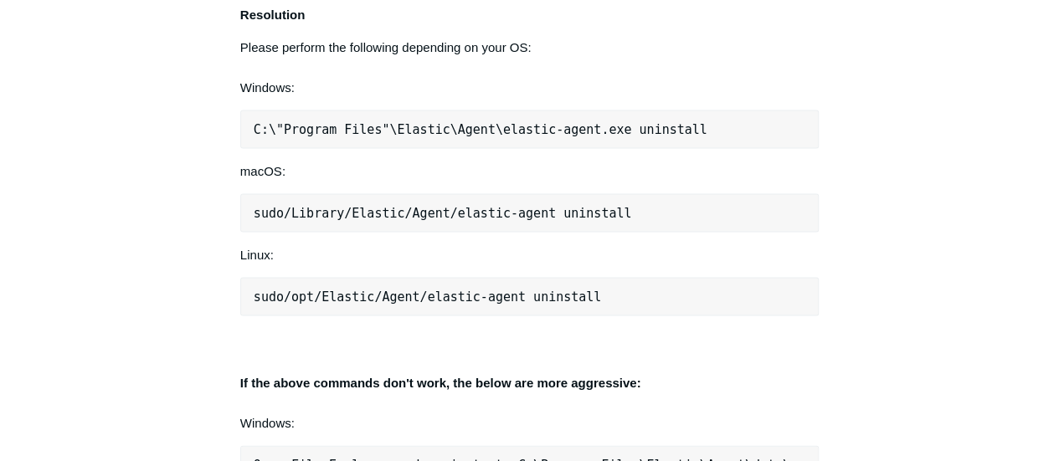
scroll to position [1991, 0]
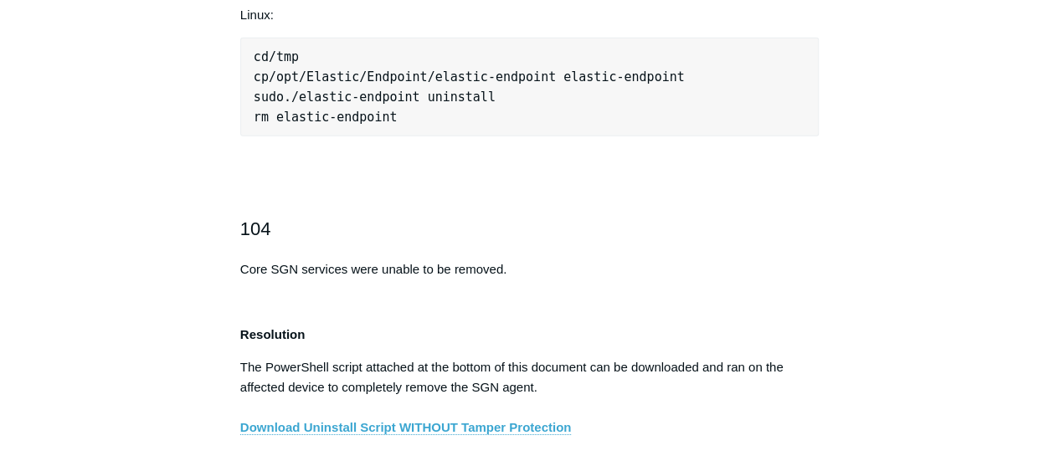
scroll to position [2410, 0]
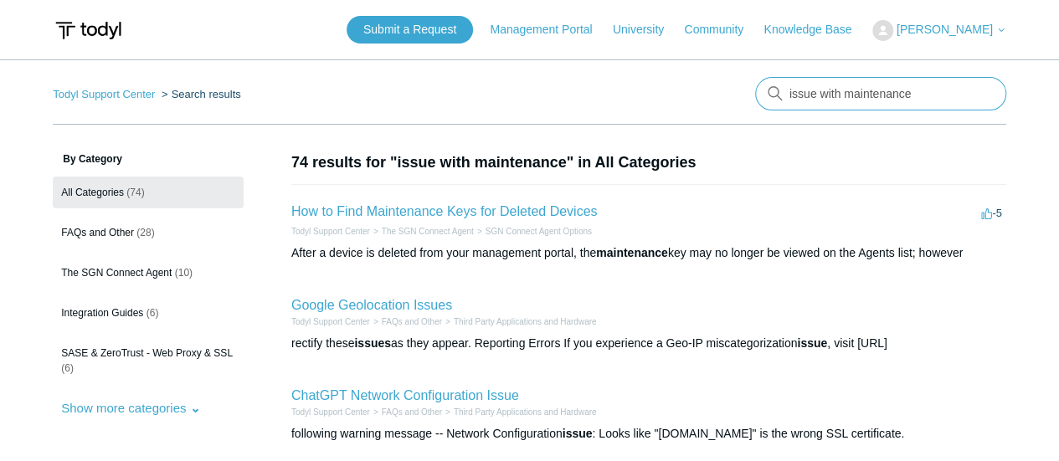
click at [863, 103] on input "issue with maintenance" at bounding box center [880, 93] width 251 height 33
click at [929, 90] on input "issue with maintenance" at bounding box center [880, 93] width 251 height 33
type input "issue with maintenance key"
